Goal: Transaction & Acquisition: Purchase product/service

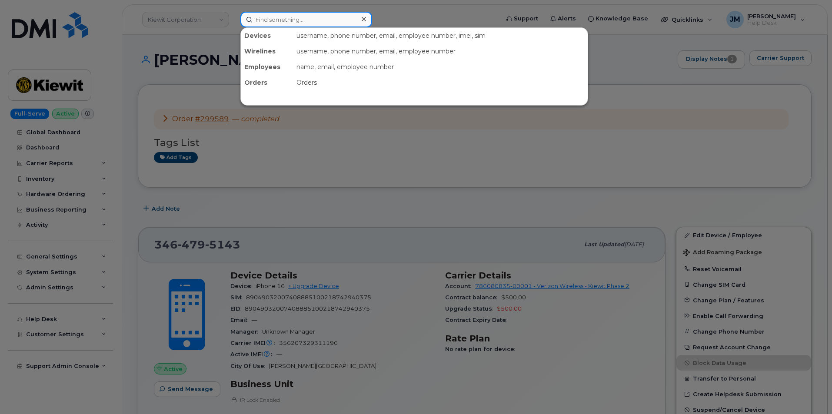
paste input "5059753571"
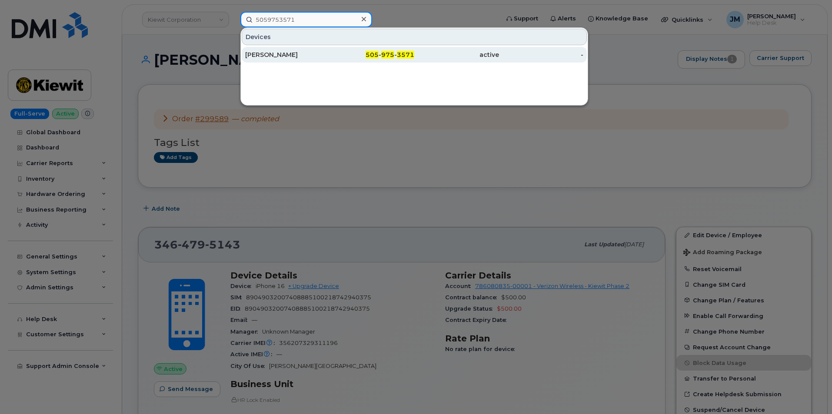
type input "5059753571"
click at [266, 52] on div "[PERSON_NAME]" at bounding box center [287, 54] width 85 height 9
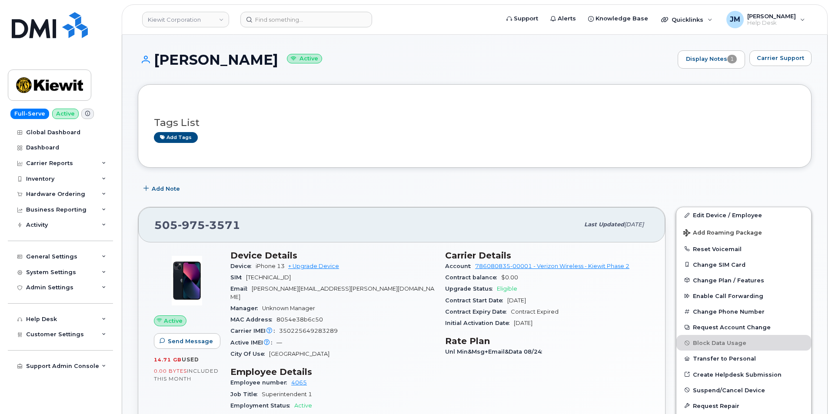
drag, startPoint x: 252, startPoint y: 60, endPoint x: 151, endPoint y: 63, distance: 101.3
click at [151, 63] on h1 "Larry Bristow Active" at bounding box center [405, 59] width 535 height 15
copy h1 "[PERSON_NAME]"
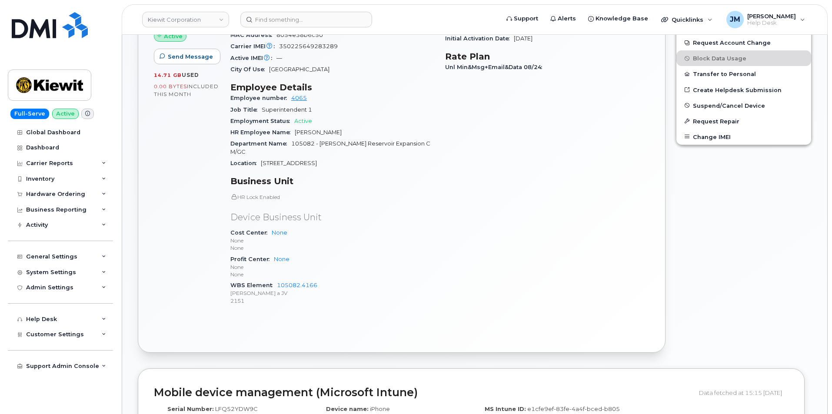
scroll to position [304, 0]
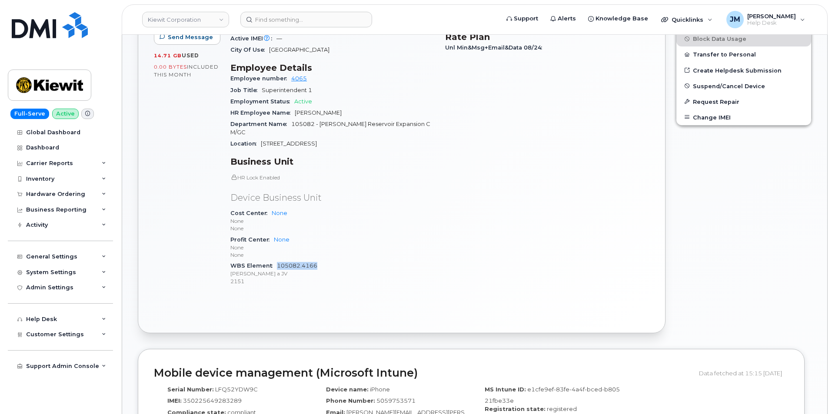
drag, startPoint x: 324, startPoint y: 252, endPoint x: 278, endPoint y: 252, distance: 46.1
click at [278, 260] on div "WBS Element 105082.4166 Kiewit Barnard a JV 2151" at bounding box center [332, 273] width 204 height 27
copy link "105082.4166"
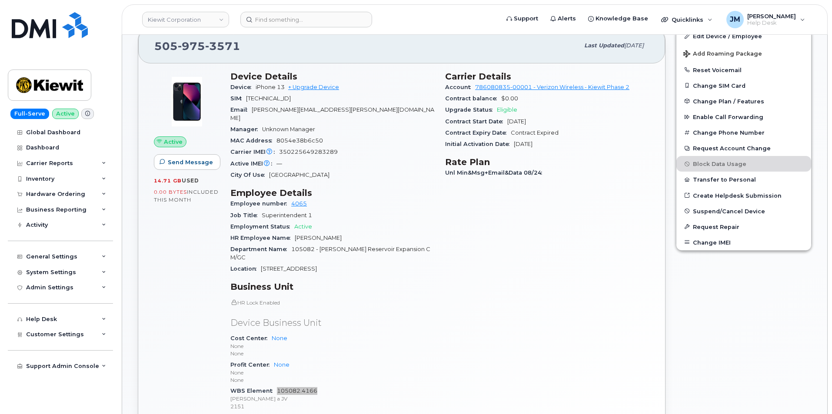
scroll to position [174, 0]
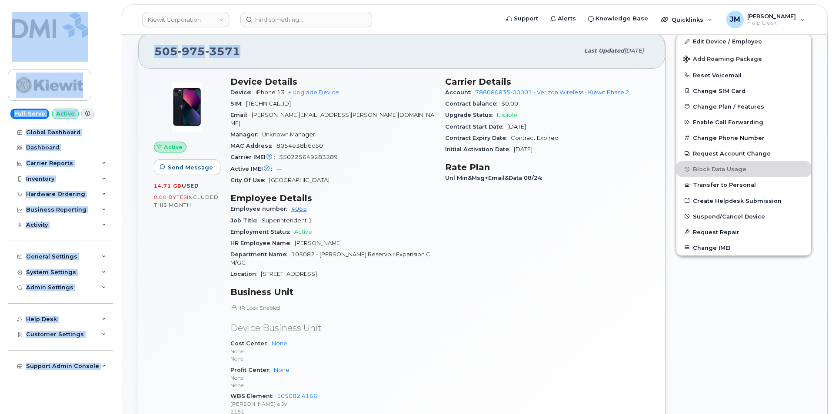
drag, startPoint x: 242, startPoint y: 51, endPoint x: 64, endPoint y: 50, distance: 178.2
click at [172, 51] on span "505 975 3571" at bounding box center [197, 51] width 86 height 13
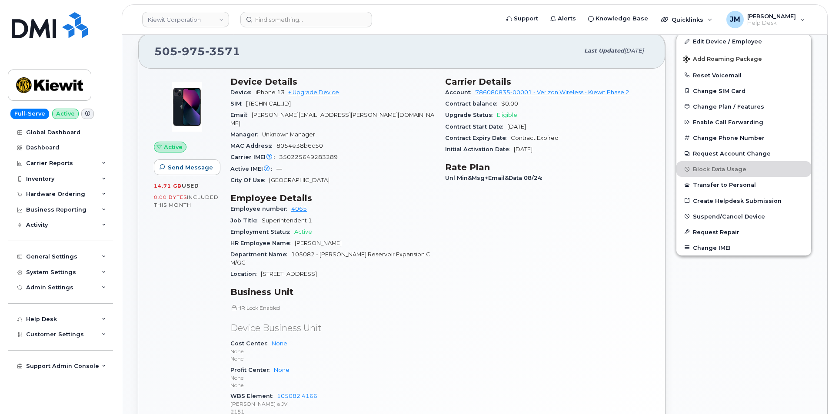
click at [166, 51] on span "505 975 3571" at bounding box center [197, 51] width 86 height 13
copy span "505 975 3571"
click at [32, 191] on div "Hardware Ordering" at bounding box center [55, 194] width 59 height 7
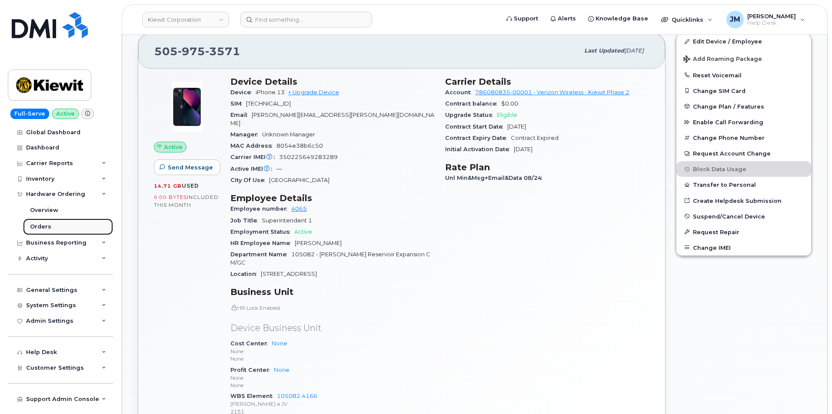
click at [44, 224] on div "Orders" at bounding box center [40, 227] width 21 height 8
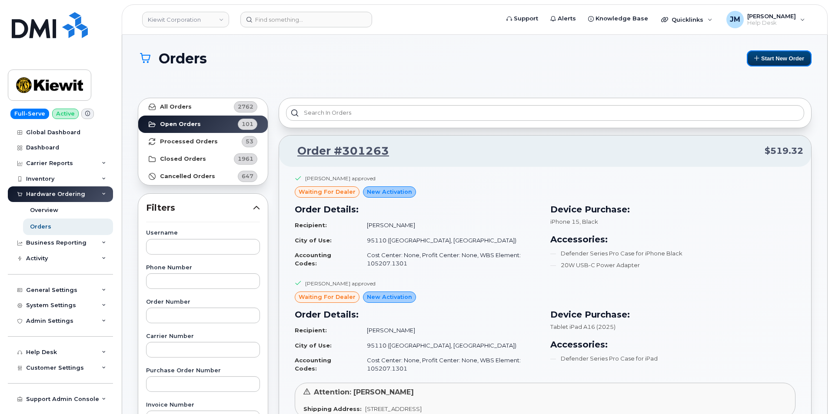
drag, startPoint x: 786, startPoint y: 60, endPoint x: 615, endPoint y: 96, distance: 174.5
click at [786, 60] on button "Start New Order" at bounding box center [779, 58] width 65 height 16
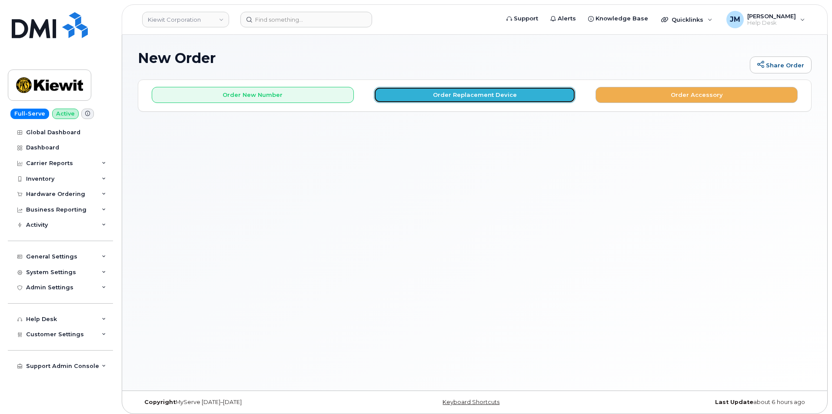
click at [451, 94] on button "Order Replacement Device" at bounding box center [475, 95] width 202 height 16
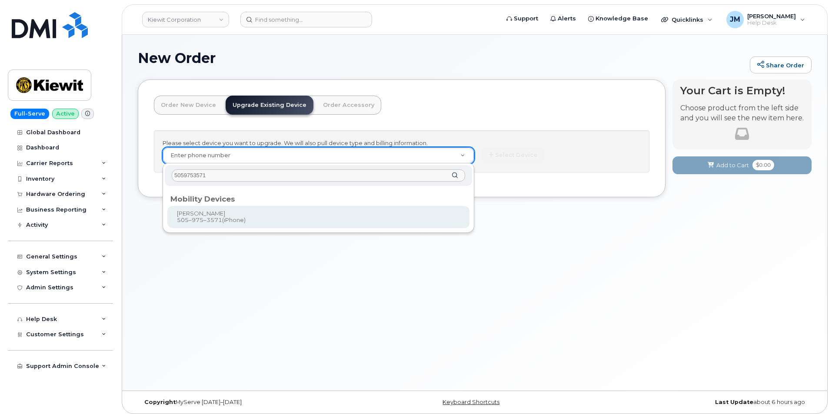
type input "5059753571"
type input "1169249"
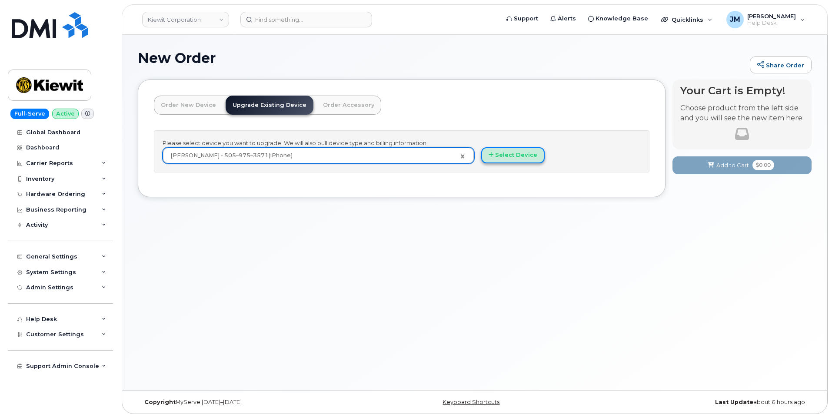
click at [505, 152] on button "Select Device" at bounding box center [512, 155] width 63 height 16
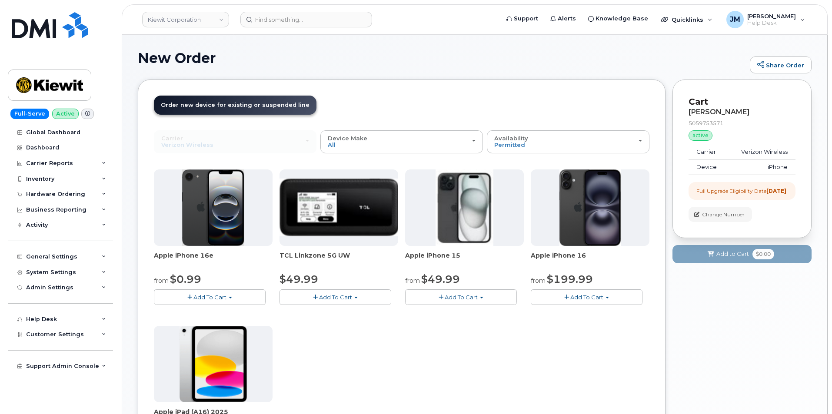
scroll to position [43, 0]
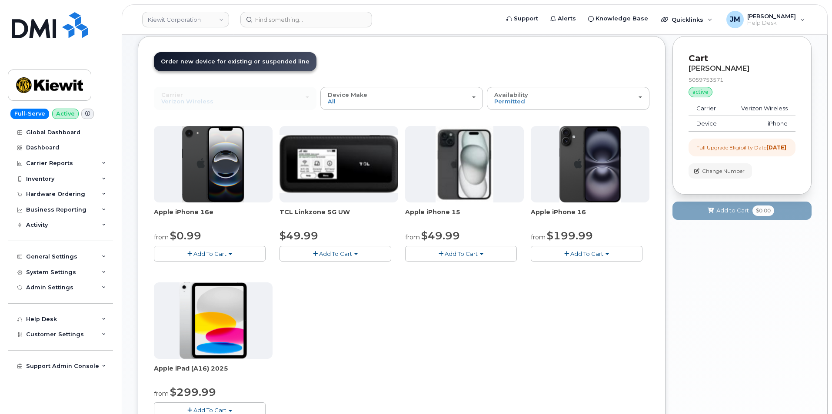
click at [467, 252] on span "Add To Cart" at bounding box center [461, 253] width 33 height 7
click at [606, 258] on button "Add To Cart" at bounding box center [587, 253] width 112 height 15
click at [202, 253] on span "Add To Cart" at bounding box center [209, 253] width 33 height 7
click at [465, 253] on span "Add To Cart" at bounding box center [461, 253] width 33 height 7
click at [449, 269] on link "$49.99 - 2 Year Upgrade (128GB)" at bounding box center [463, 270] width 113 height 11
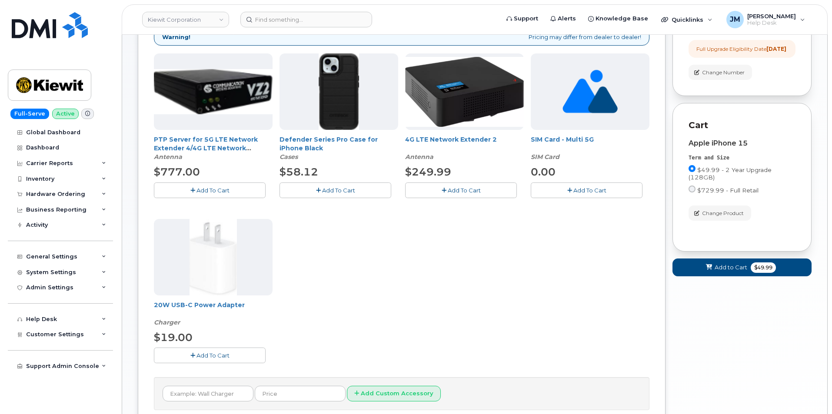
scroll to position [87, 0]
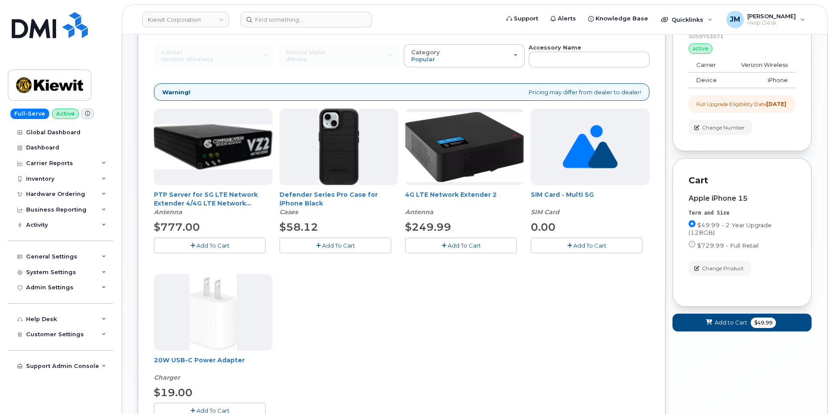
click at [337, 247] on span "Add To Cart" at bounding box center [338, 245] width 33 height 7
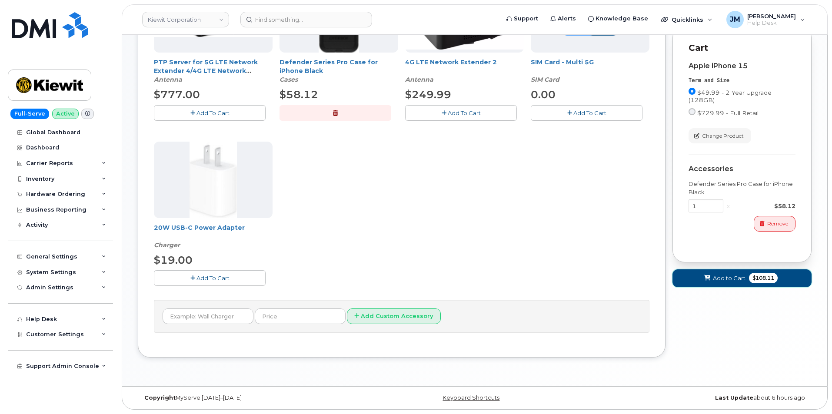
click at [717, 282] on span "Add to Cart" at bounding box center [729, 278] width 33 height 8
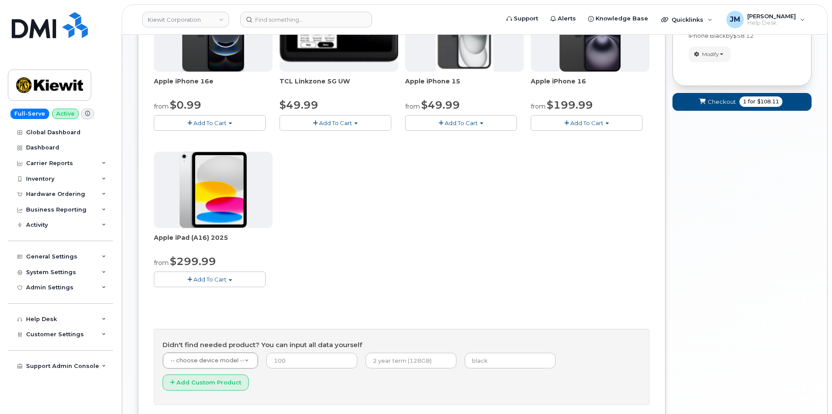
scroll to position [51, 0]
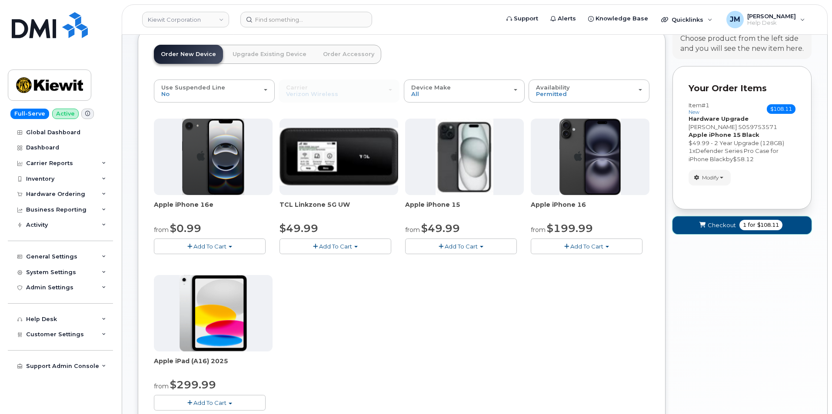
click at [726, 223] on span "Checkout" at bounding box center [721, 225] width 28 height 8
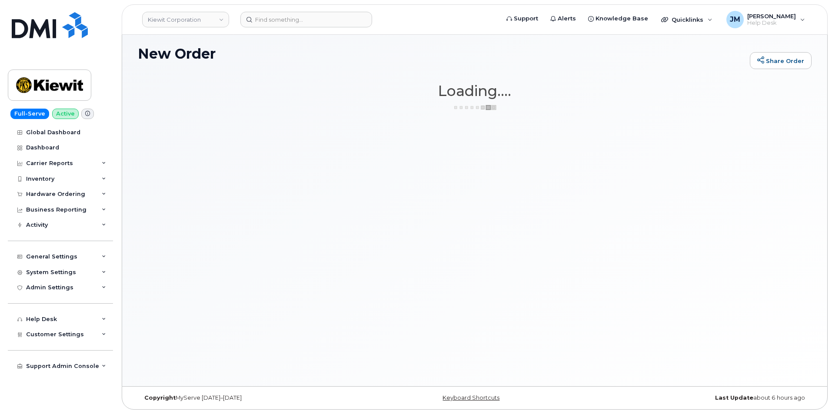
scroll to position [4, 0]
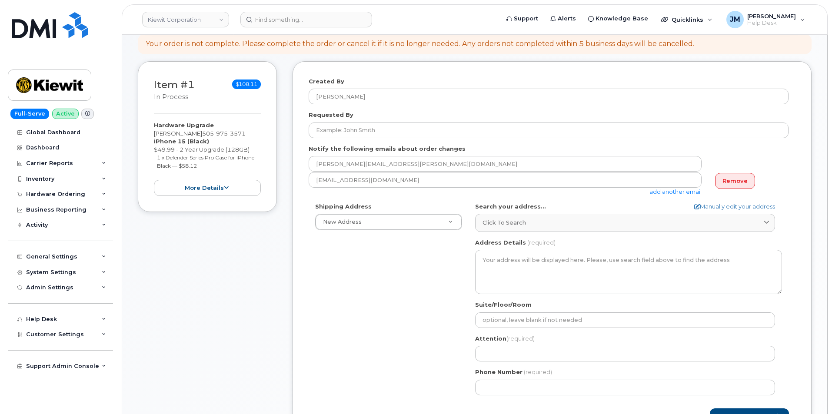
scroll to position [217, 0]
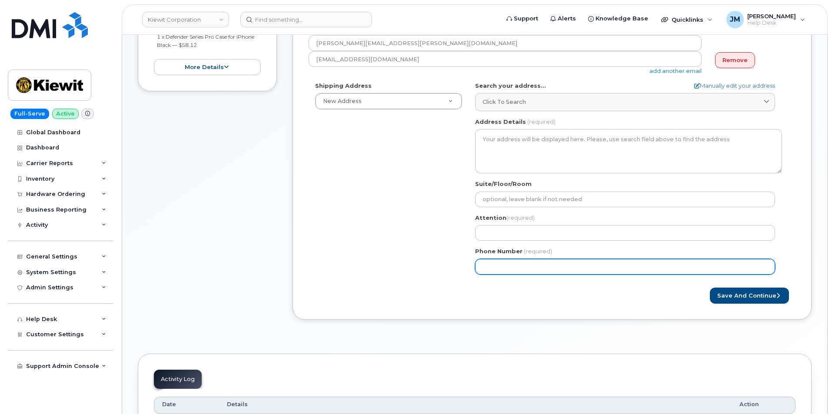
paste input "5059753571"
select select
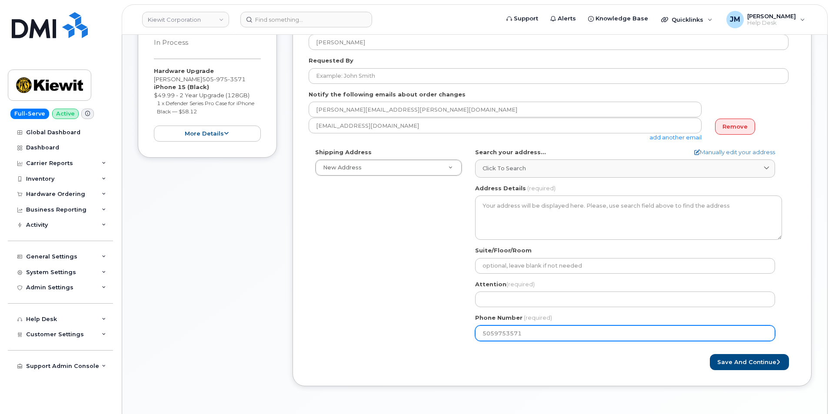
scroll to position [130, 0]
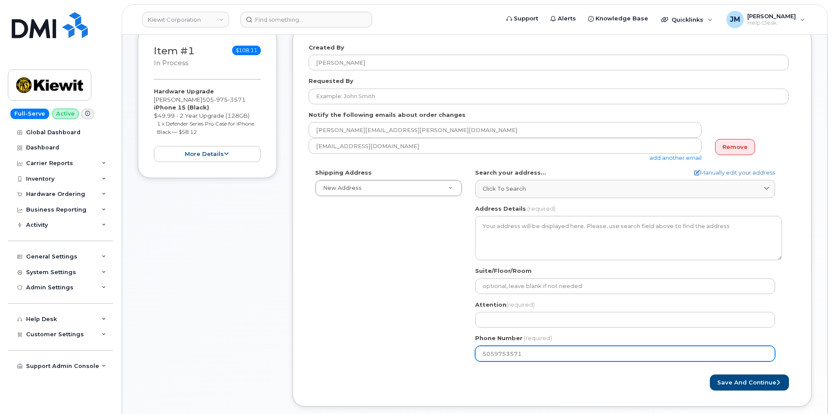
type input "5059753571"
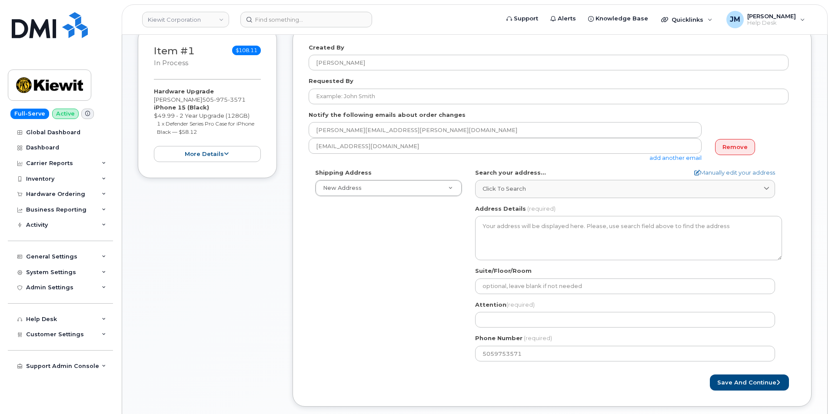
drag, startPoint x: 192, startPoint y: 99, endPoint x: 146, endPoint y: 99, distance: 45.2
click at [146, 99] on div "Item #1 in process $108.11 Hardware Upgrade Larry Bristow 505 975 3571 iPhone 1…" at bounding box center [207, 102] width 139 height 151
copy div "[PERSON_NAME]"
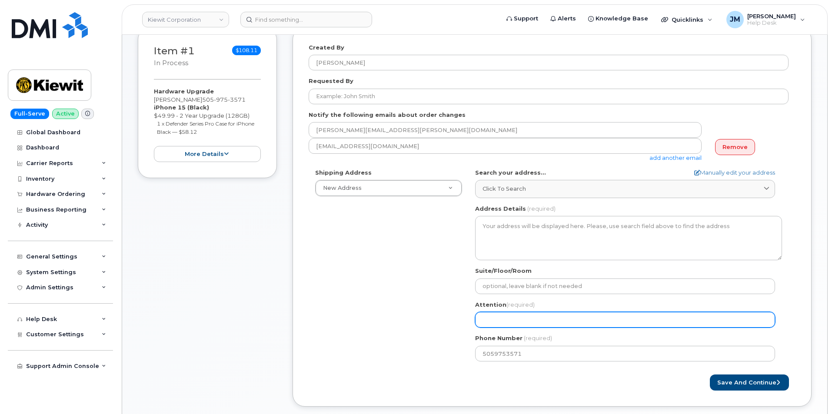
paste input "[PERSON_NAME]"
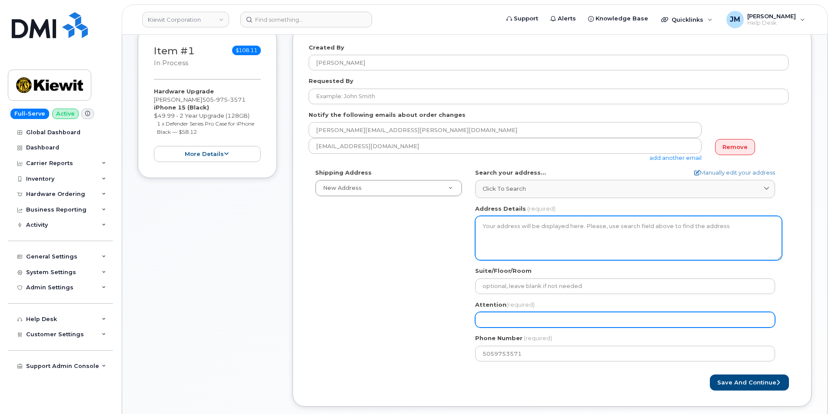
select select
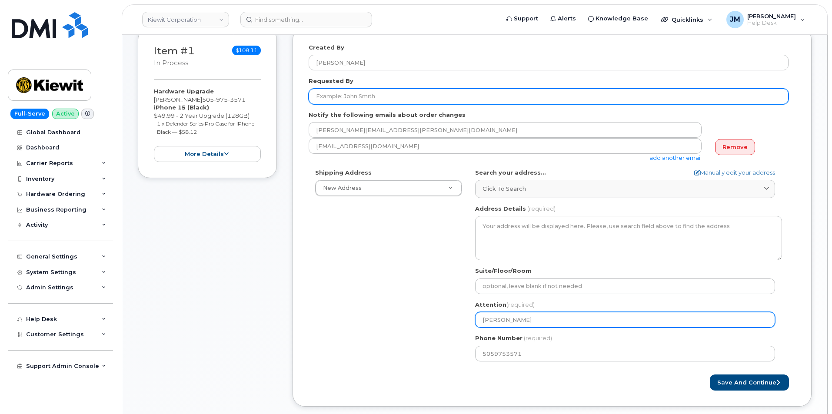
type input "[PERSON_NAME]"
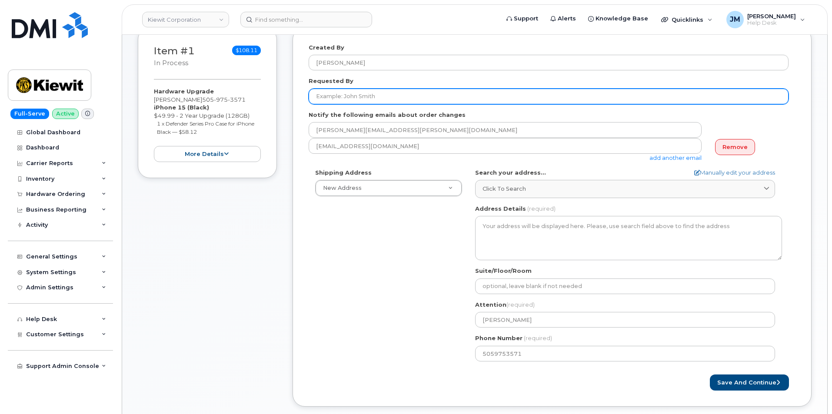
paste input "[PERSON_NAME]"
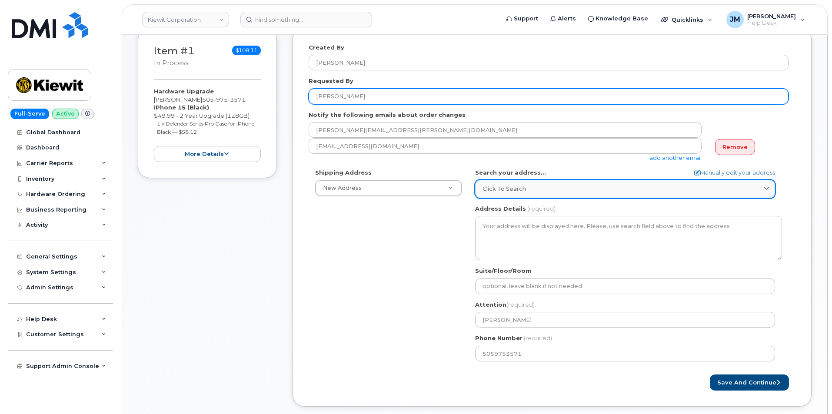
type input "[PERSON_NAME]"
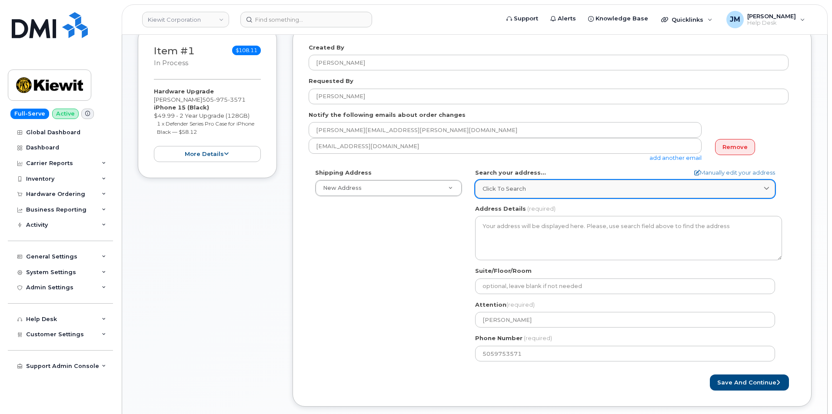
click at [608, 191] on div "Click to search" at bounding box center [624, 189] width 285 height 8
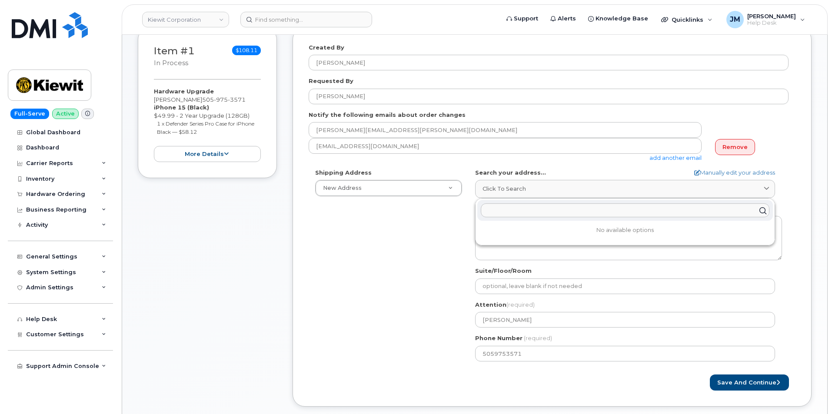
click at [520, 212] on input "text" at bounding box center [625, 211] width 289 height 14
type input "7320 Donet"
click at [522, 229] on div "7320 Donet Dr NE Rio Rancho NM 87144-8464" at bounding box center [624, 231] width 295 height 14
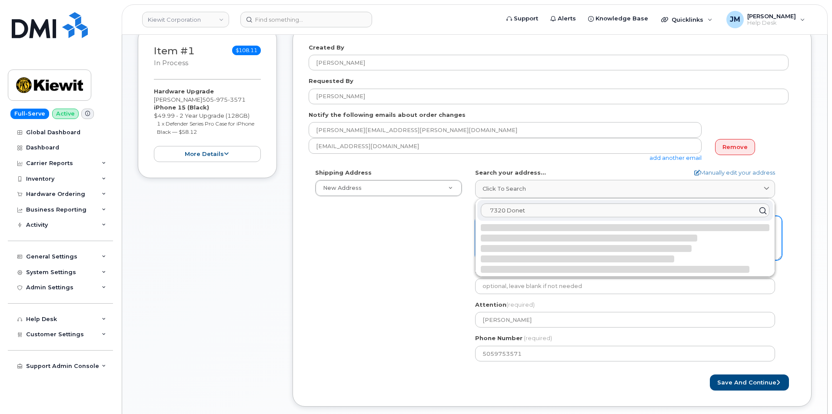
select select
type textarea "7320 Donet Dr NE RIO RANCHO NM 87144-8464 UNITED STATES"
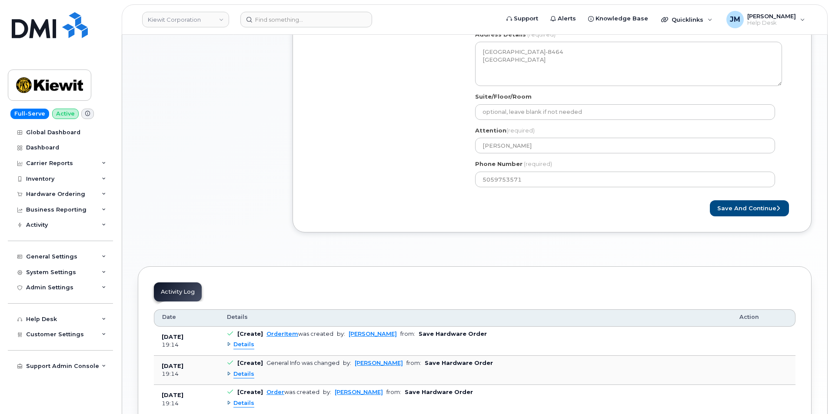
scroll to position [217, 0]
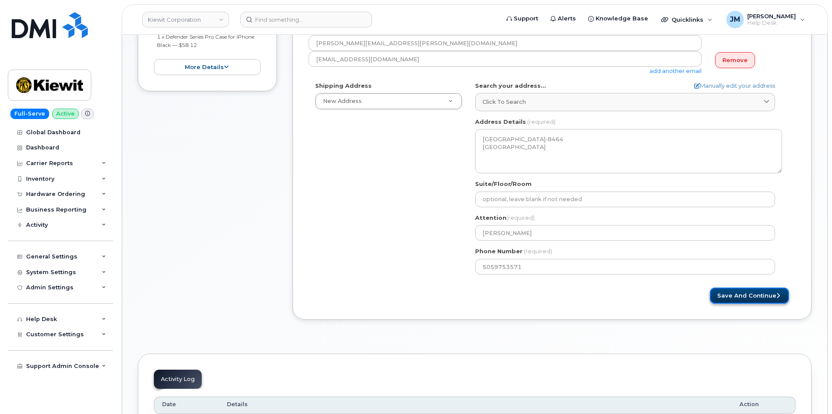
click at [750, 294] on button "Save and Continue" at bounding box center [749, 296] width 79 height 16
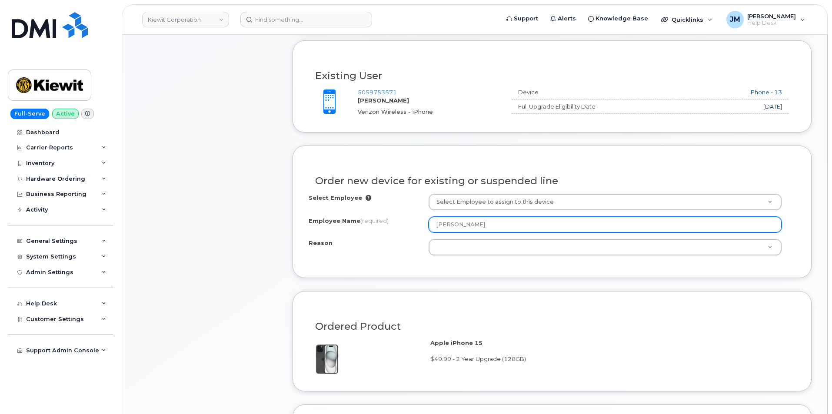
scroll to position [304, 0]
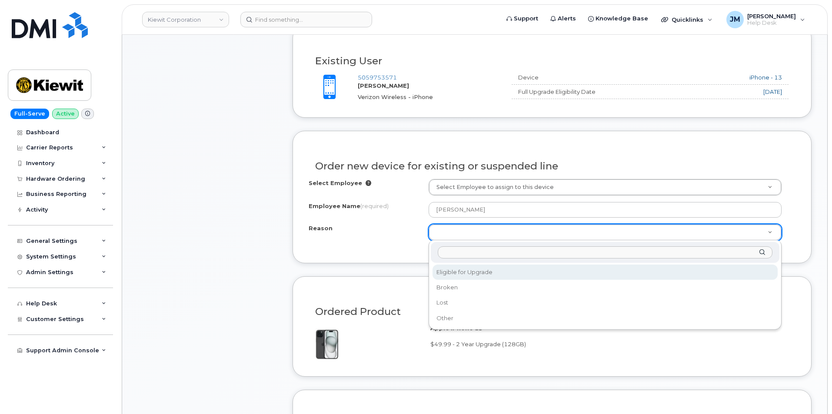
type input "105082.4166"
select select "eligible_for_upgrade"
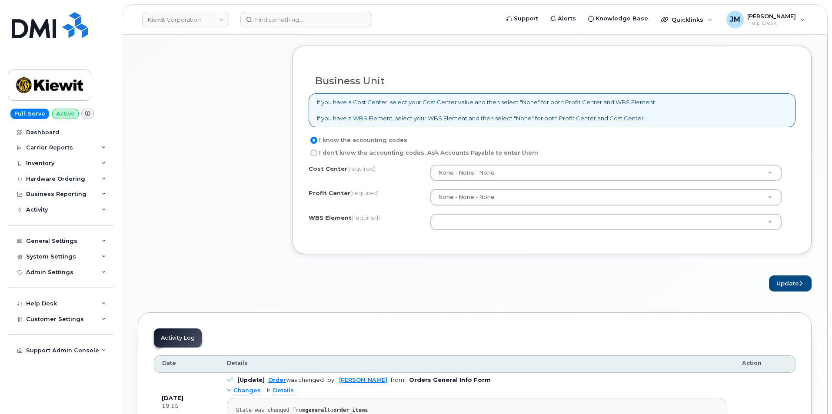
scroll to position [652, 0]
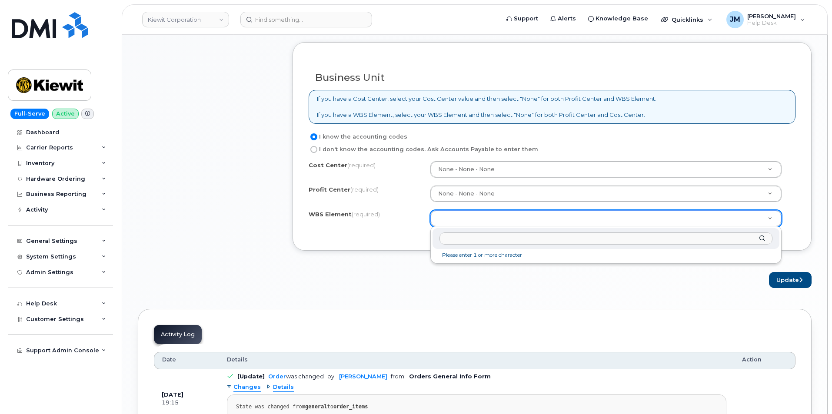
paste input "105082.4166"
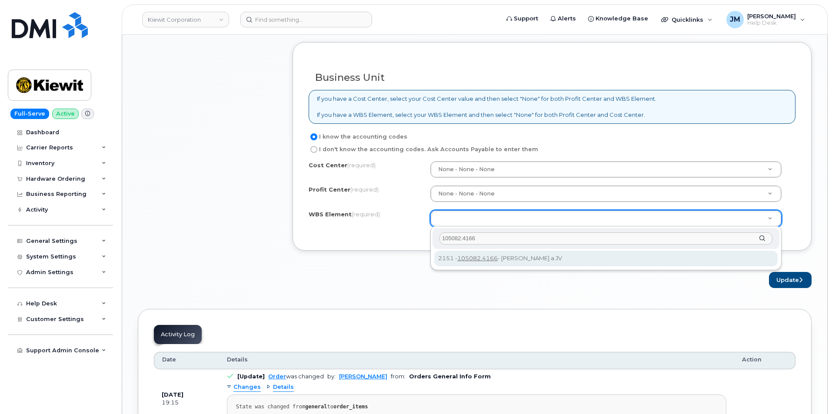
type input "105082.4166"
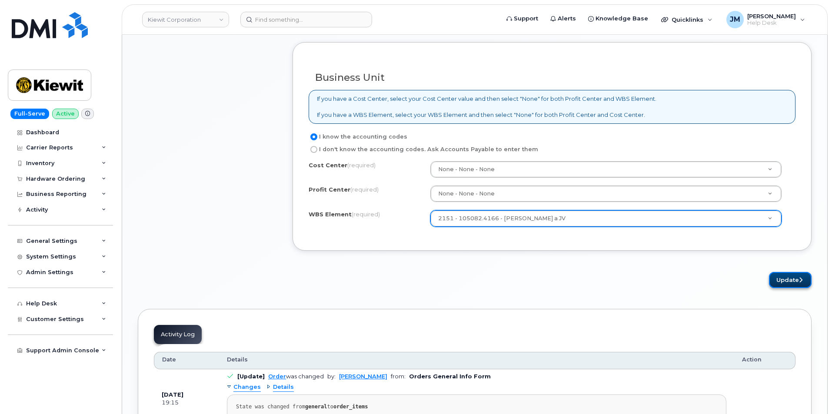
click at [792, 277] on button "Update" at bounding box center [790, 280] width 43 height 16
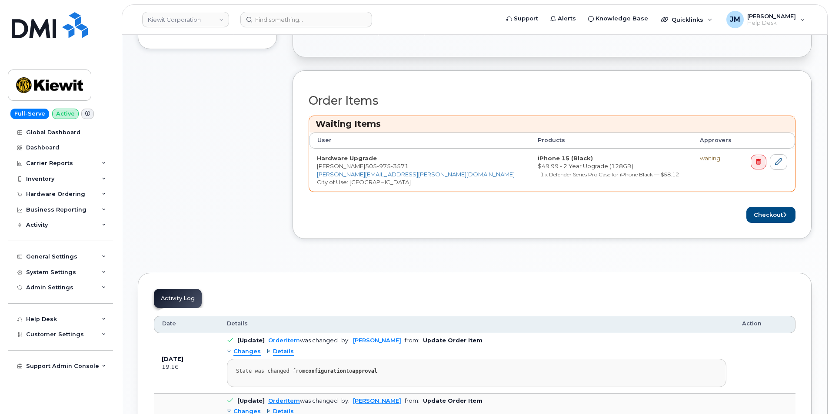
scroll to position [217, 0]
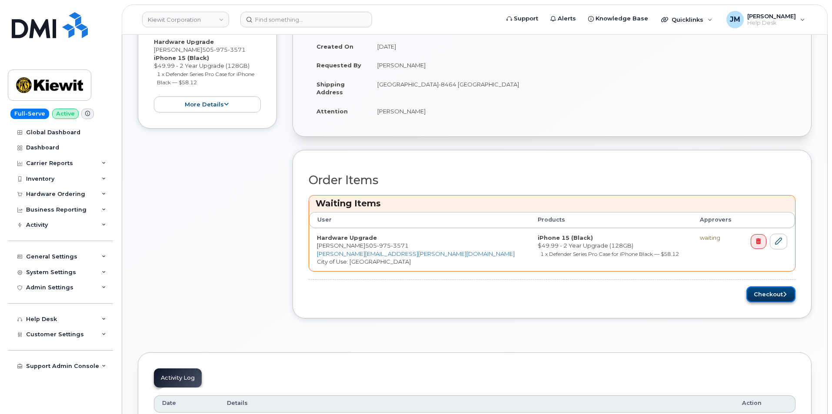
click at [774, 292] on button "Checkout" at bounding box center [770, 294] width 49 height 16
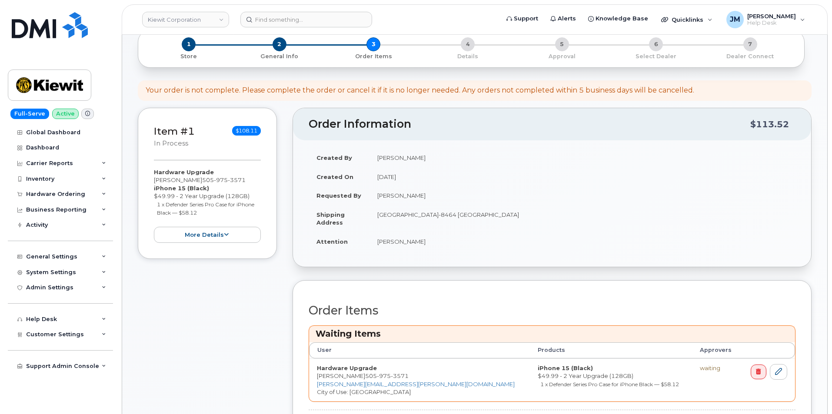
scroll to position [65, 0]
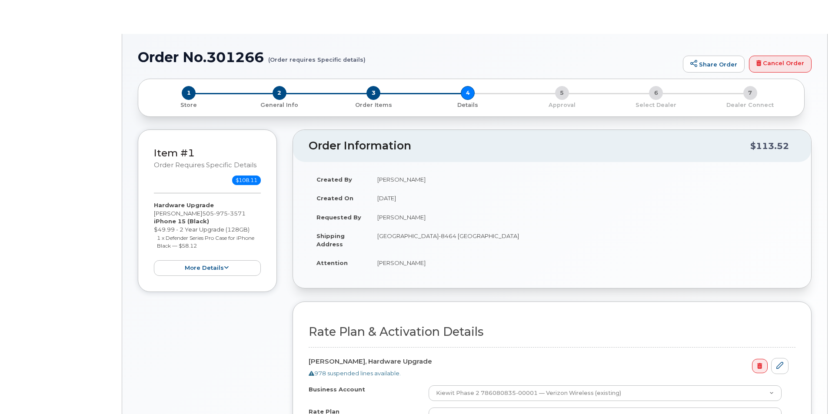
select select "Business Unlimited Smartphone"
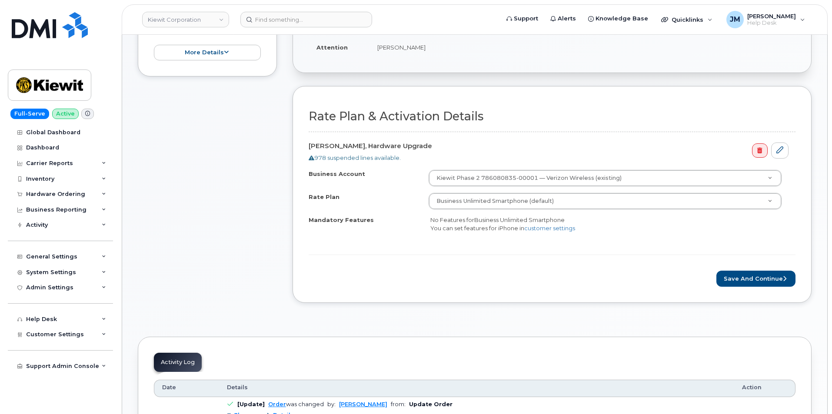
scroll to position [217, 0]
click at [744, 279] on button "Save and Continue" at bounding box center [755, 278] width 79 height 16
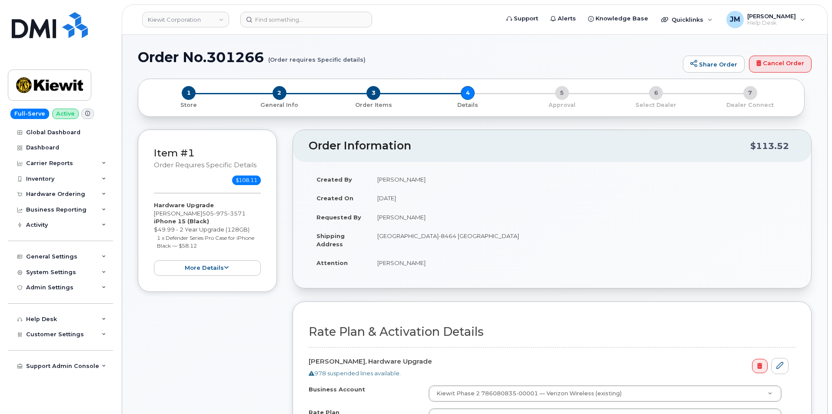
scroll to position [0, 0]
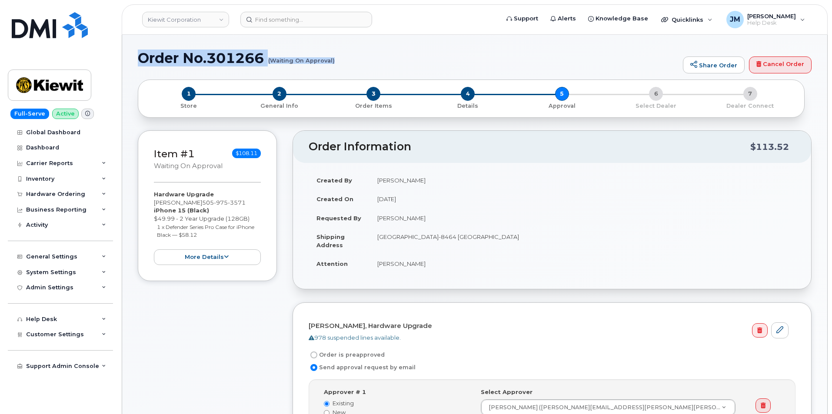
drag, startPoint x: 141, startPoint y: 56, endPoint x: 333, endPoint y: 58, distance: 192.5
click at [333, 58] on h1 "Order No.301266 (Waiting On Approval)" at bounding box center [408, 57] width 541 height 15
copy h1 "Order No.301266 (Waiting On Approval)"
